Goal: Task Accomplishment & Management: Use online tool/utility

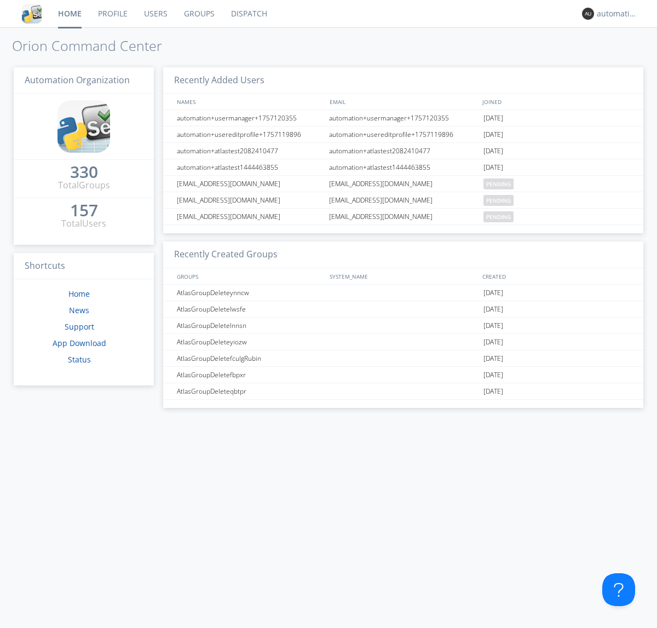
click at [248, 14] on link "Dispatch" at bounding box center [249, 13] width 53 height 27
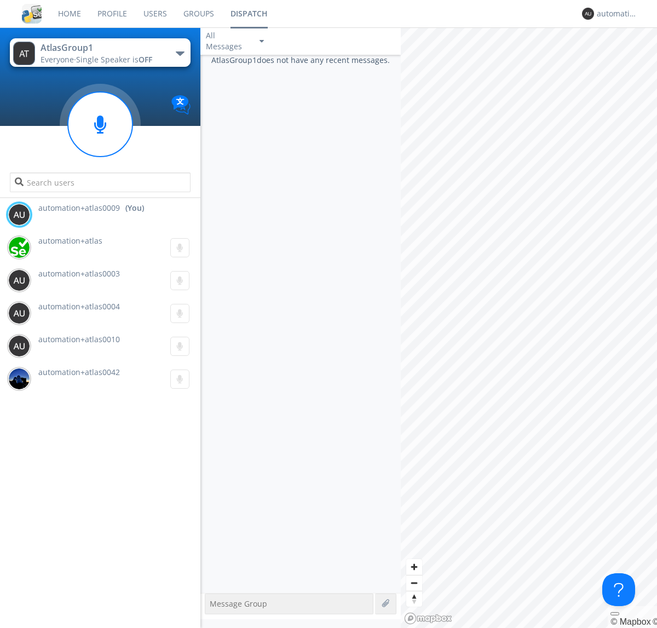
click at [180, 53] on div "button" at bounding box center [180, 53] width 9 height 4
click at [0, 0] on span "AtlasGroupDispatch5" at bounding box center [0, 0] width 0 height 0
click at [614, 14] on div "automation+atlas0009" at bounding box center [617, 13] width 41 height 11
click at [622, 57] on div "Log Out" at bounding box center [622, 58] width 56 height 20
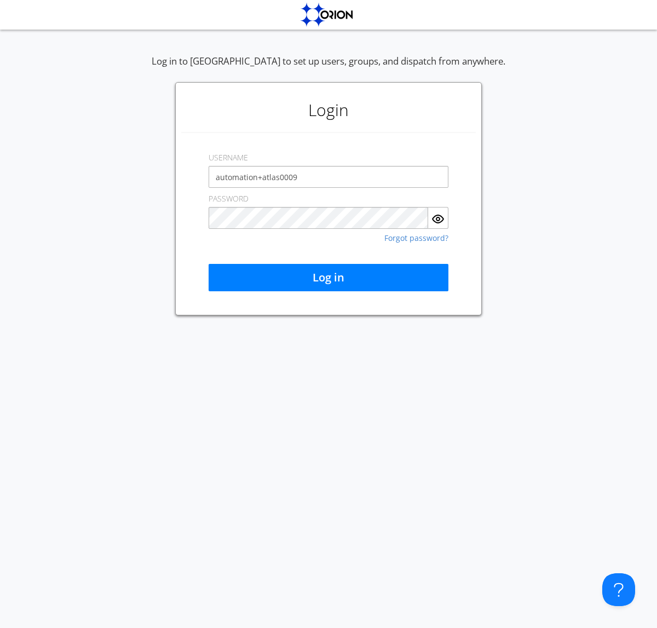
type input "automation+atlas0009"
click at [328, 277] on button "Log in" at bounding box center [329, 277] width 240 height 27
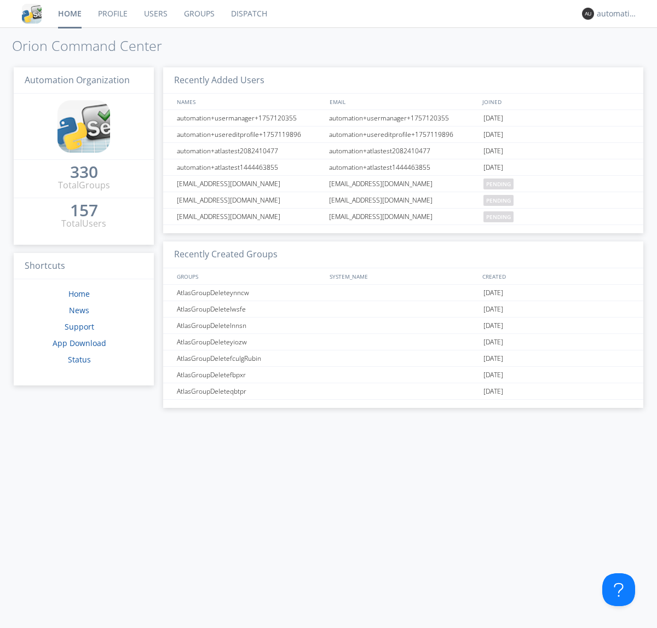
click at [248, 14] on link "Dispatch" at bounding box center [249, 13] width 53 height 27
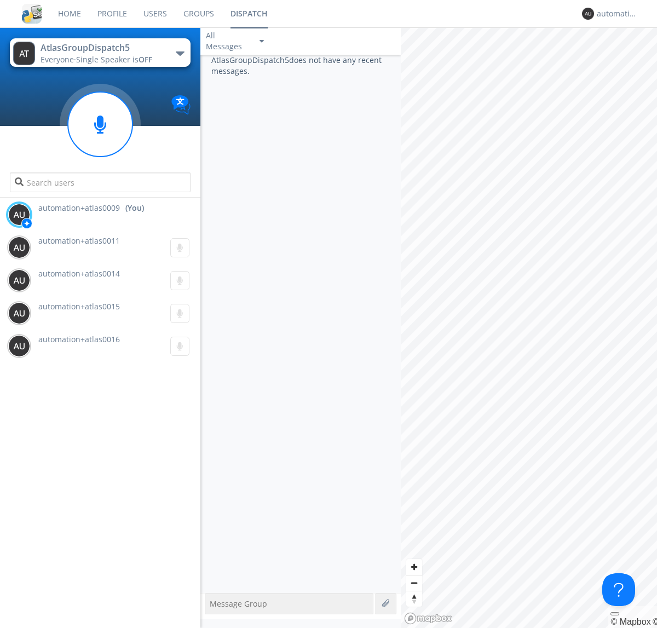
click at [180, 53] on div "button" at bounding box center [180, 53] width 9 height 4
click at [0, 0] on span "AtlasGroup1" at bounding box center [0, 0] width 0 height 0
click at [614, 14] on div "automation+atlas0009" at bounding box center [617, 13] width 41 height 11
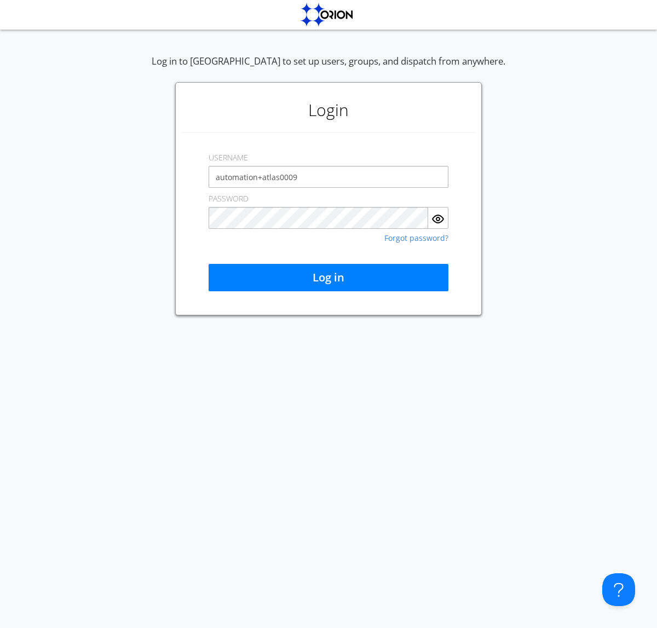
type input "automation+atlas0009"
click at [328, 277] on button "Log in" at bounding box center [329, 277] width 240 height 27
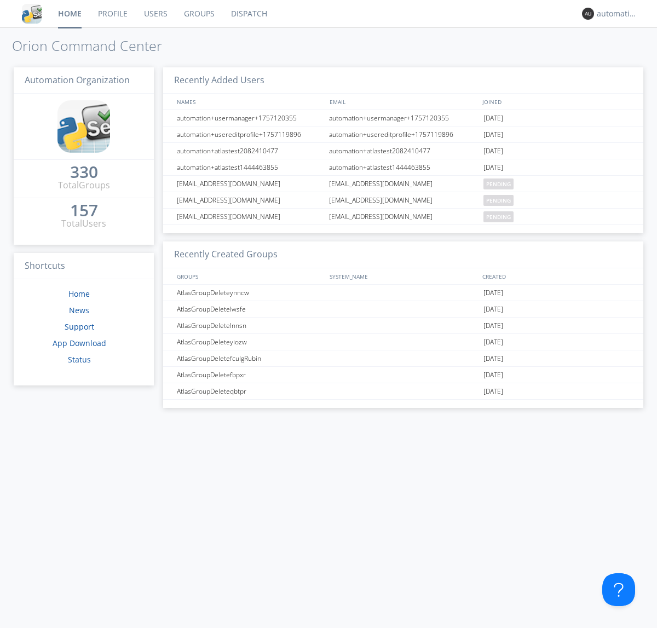
click at [248, 14] on link "Dispatch" at bounding box center [249, 13] width 53 height 27
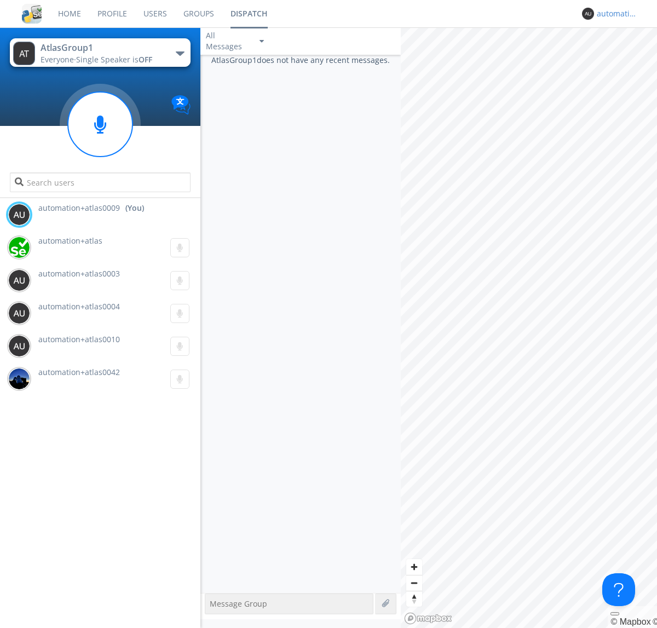
click at [614, 14] on div "automation+atlas0009" at bounding box center [617, 13] width 41 height 11
